Goal: Transaction & Acquisition: Purchase product/service

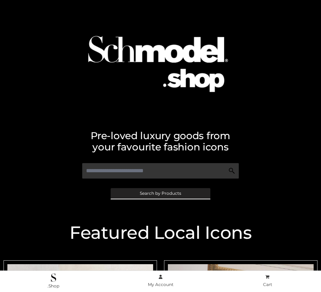
click at [160, 193] on span "Search by Products" at bounding box center [161, 193] width 42 height 4
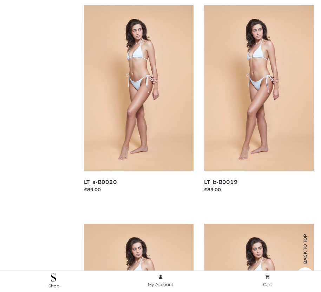
scroll to position [71, 0]
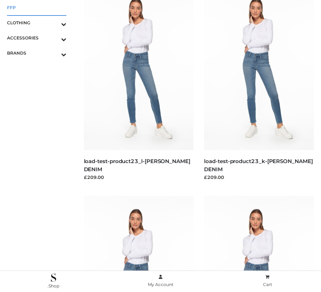
click at [37, 7] on span "FFP" at bounding box center [36, 8] width 59 height 8
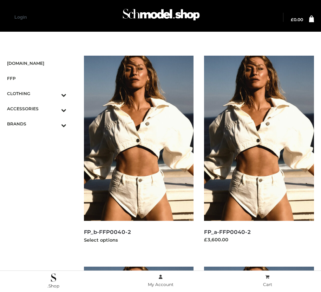
click at [139, 154] on img at bounding box center [139, 138] width 110 height 165
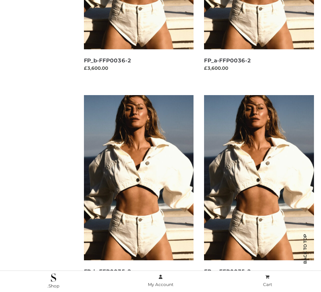
click at [139, 193] on img at bounding box center [139, 177] width 110 height 165
